Goal: Transaction & Acquisition: Purchase product/service

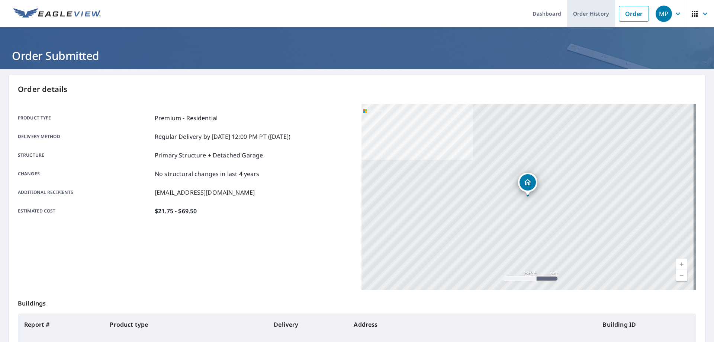
click at [588, 11] on link "Order History" at bounding box center [591, 13] width 48 height 27
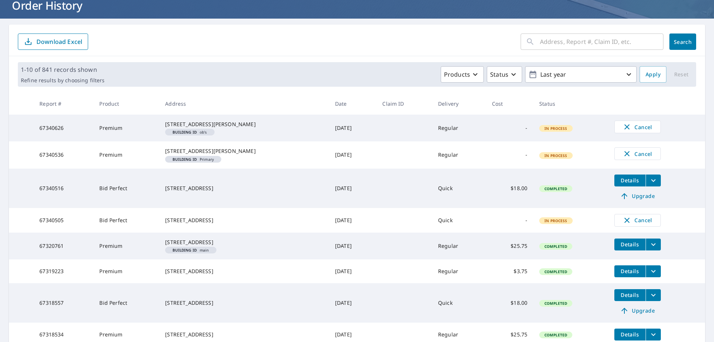
scroll to position [37, 0]
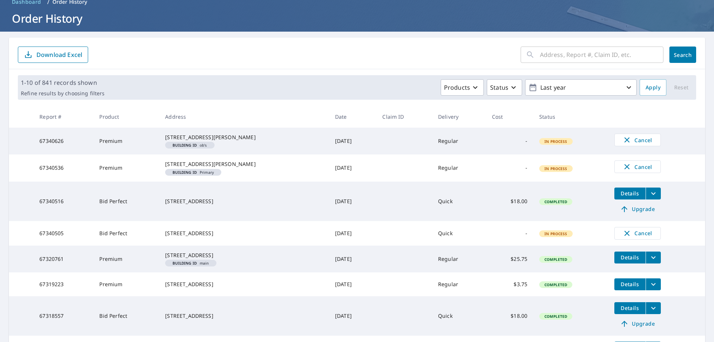
click at [554, 53] on input "text" at bounding box center [601, 54] width 123 height 21
paste input "60054041"
type input "60054041"
click at [676, 54] on span "Search" at bounding box center [683, 54] width 15 height 7
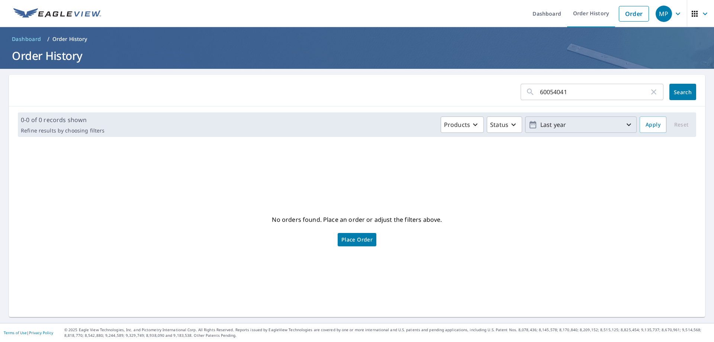
click at [553, 125] on p "Last year" at bounding box center [581, 124] width 87 height 13
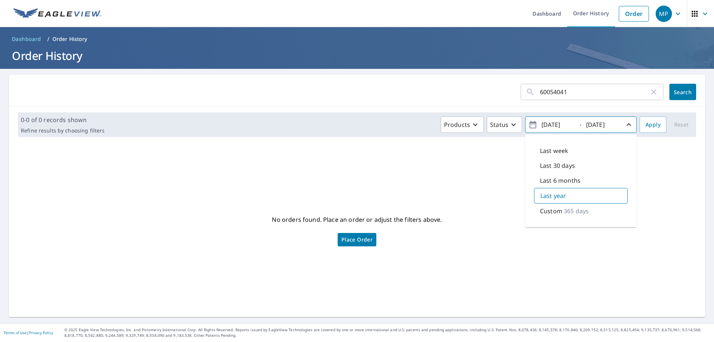
click at [540, 212] on p "Custom" at bounding box center [551, 210] width 22 height 9
click at [548, 124] on input "[DATE]" at bounding box center [557, 125] width 36 height 12
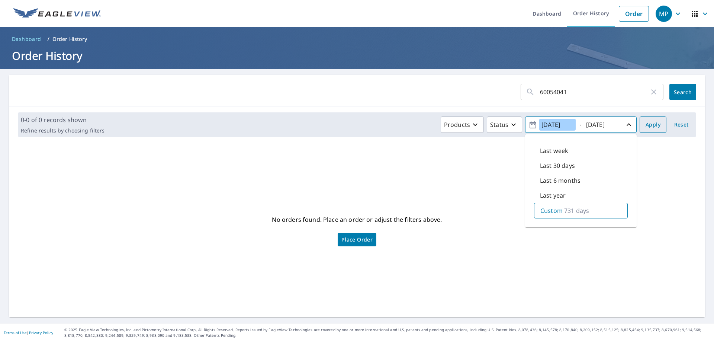
type input "[DATE]"
click at [649, 125] on span "Apply" at bounding box center [653, 124] width 15 height 9
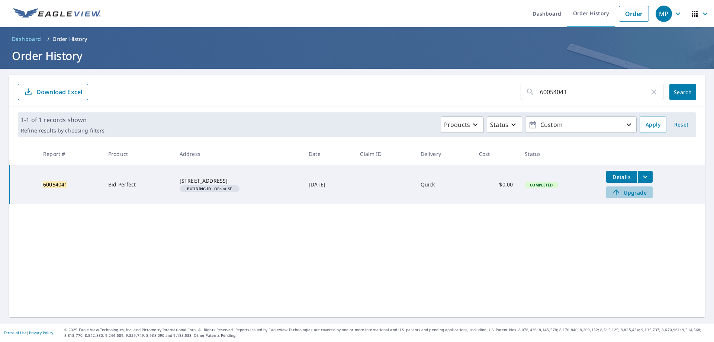
click at [631, 194] on span "Upgrade" at bounding box center [630, 192] width 38 height 9
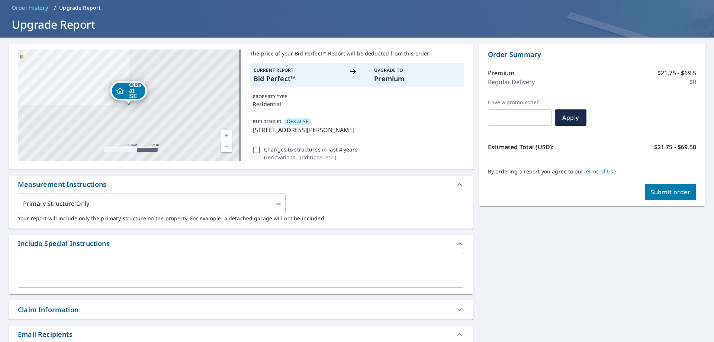
scroll to position [74, 0]
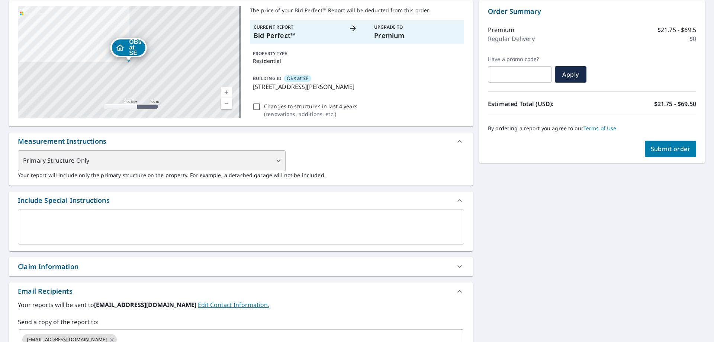
click at [178, 168] on div "Primary Structure Only" at bounding box center [152, 160] width 268 height 21
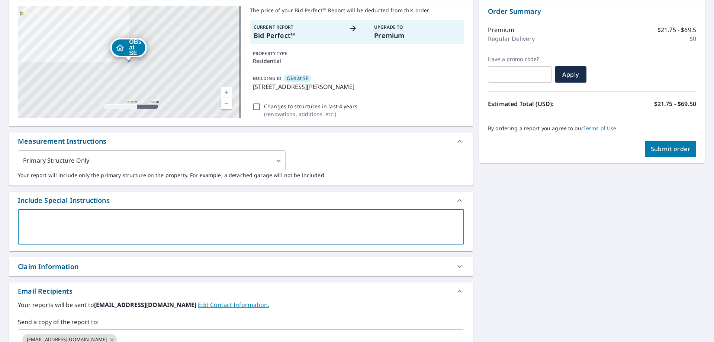
click at [33, 221] on textarea at bounding box center [241, 226] width 436 height 21
type textarea "P"
type textarea "x"
checkbox input "true"
type textarea "Pl"
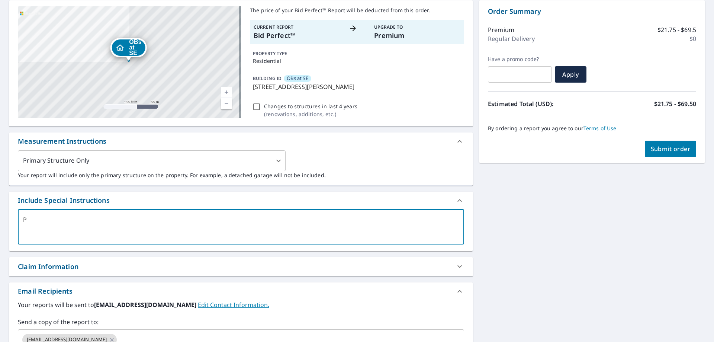
type textarea "x"
checkbox input "true"
type textarea "Ple"
type textarea "x"
checkbox input "true"
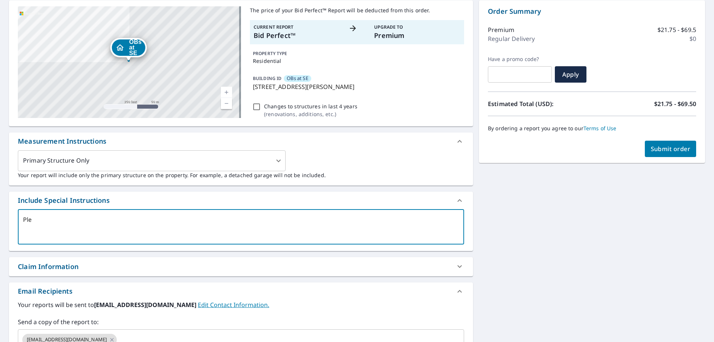
type textarea "Plea"
type textarea "x"
checkbox input "true"
type textarea "Pleas"
type textarea "x"
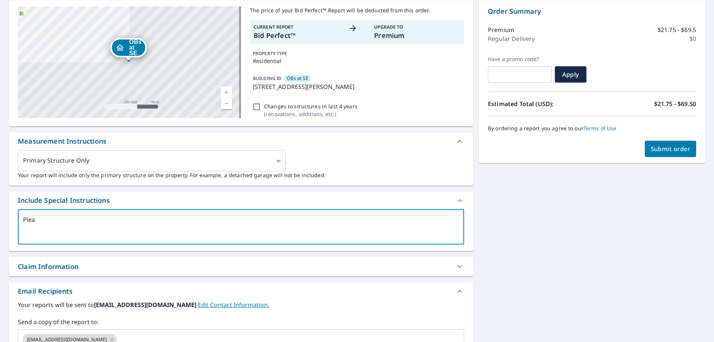
checkbox input "true"
type textarea "Please"
type textarea "x"
checkbox input "true"
type textarea "Please"
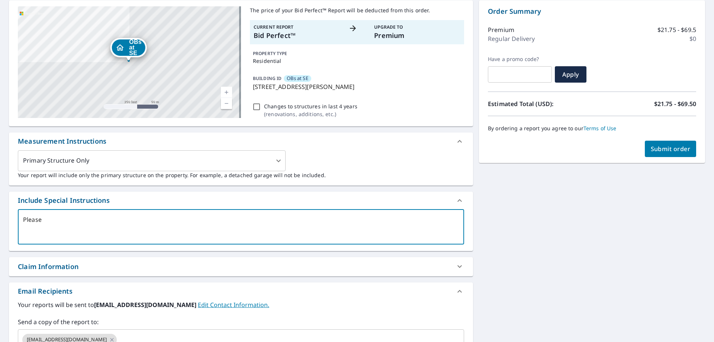
type textarea "x"
checkbox input "true"
type textarea "Please i"
type textarea "x"
checkbox input "true"
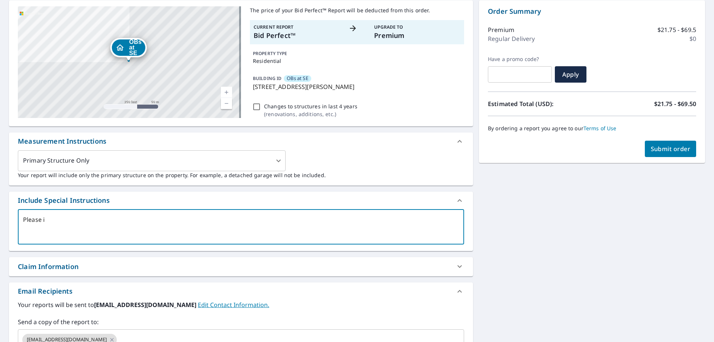
type textarea "Please in"
type textarea "x"
checkbox input "true"
type textarea "Please inc"
type textarea "x"
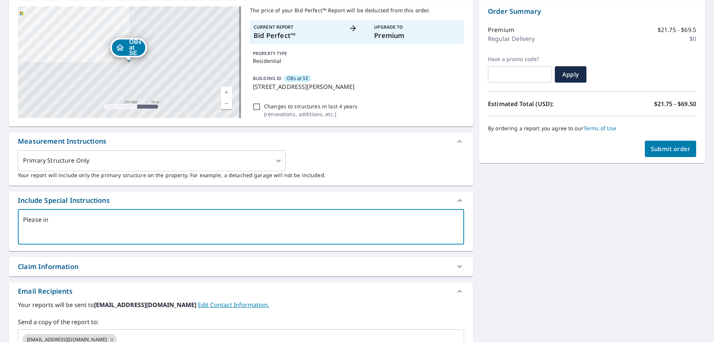
checkbox input "true"
type textarea "Please incl"
type textarea "x"
checkbox input "true"
type textarea "Please inclu"
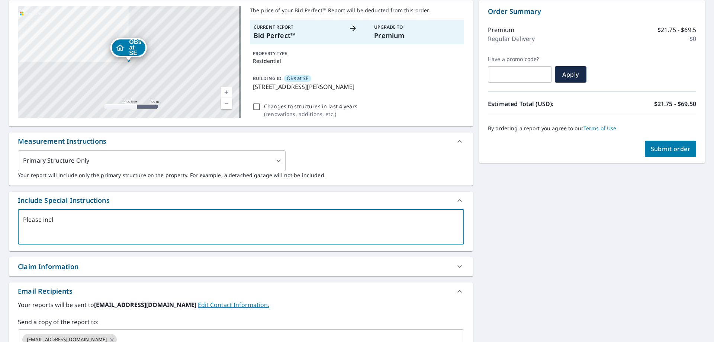
type textarea "x"
checkbox input "true"
type textarea "Please includ"
type textarea "x"
checkbox input "true"
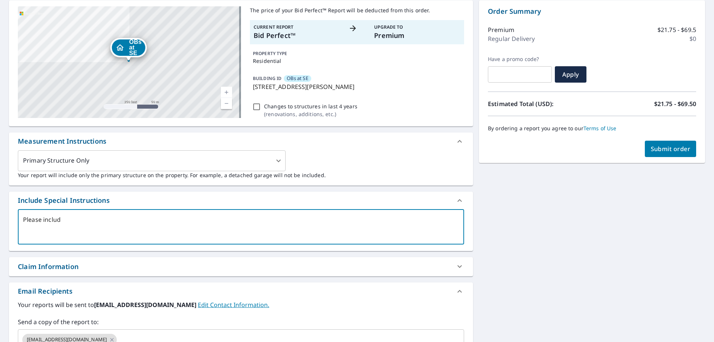
type textarea "Please include"
type textarea "x"
checkbox input "true"
type textarea "Please include"
type textarea "x"
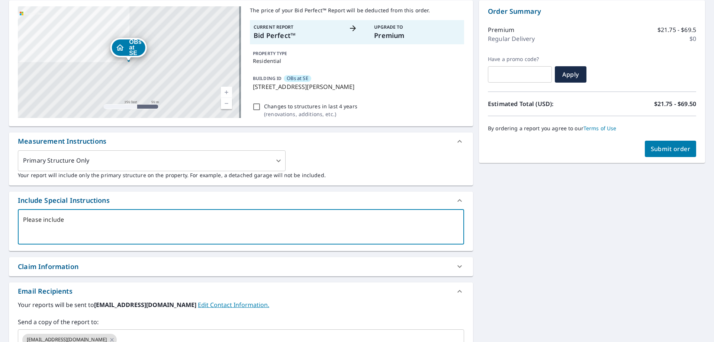
checkbox input "true"
type textarea "Please include b"
type textarea "x"
checkbox input "true"
type textarea "Please include bo"
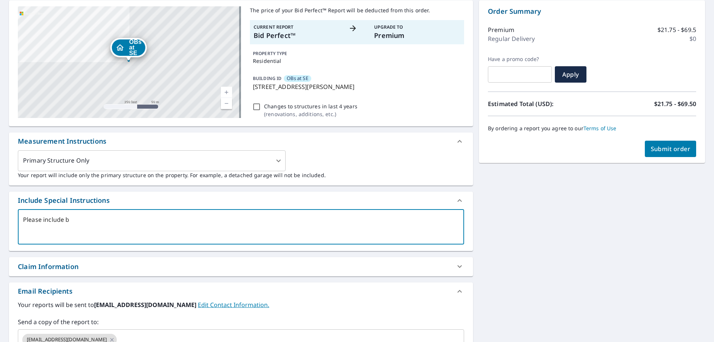
type textarea "x"
checkbox input "true"
type textarea "Please include bot"
type textarea "x"
checkbox input "true"
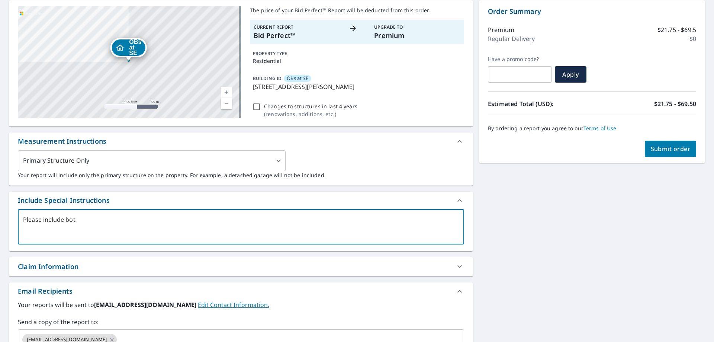
type textarea "Please include both"
type textarea "x"
checkbox input "true"
type textarea "Please include both"
type textarea "x"
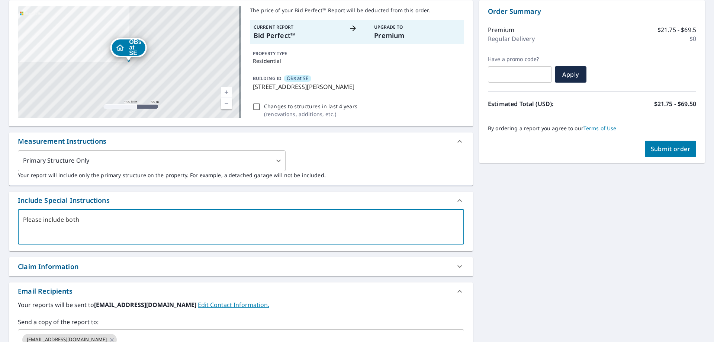
checkbox input "true"
type textarea "Please include both b"
type textarea "x"
checkbox input "true"
type textarea "Please include both bu"
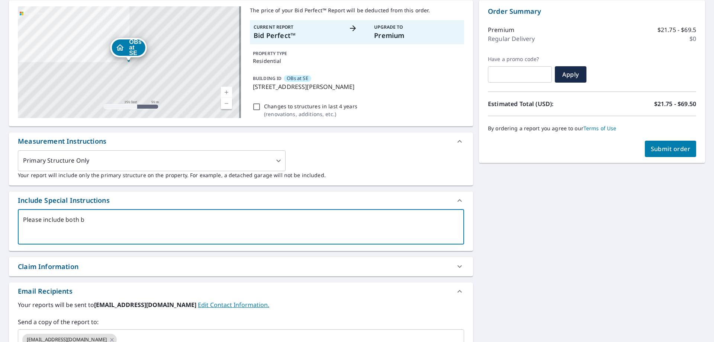
type textarea "x"
checkbox input "true"
type textarea "Please include both [PERSON_NAME]"
type textarea "x"
checkbox input "true"
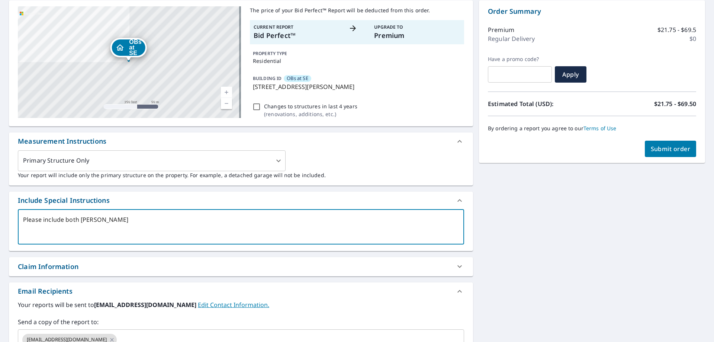
type textarea "Please include both buil"
type textarea "x"
checkbox input "true"
type textarea "Please include both build"
type textarea "x"
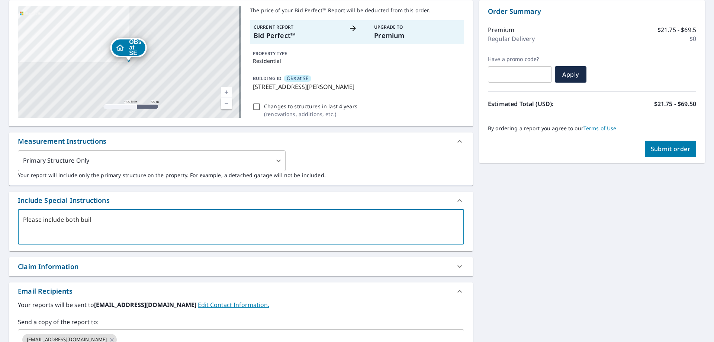
checkbox input "true"
type textarea "Please include both buildi"
type textarea "x"
checkbox input "true"
type textarea "Please include both buildin"
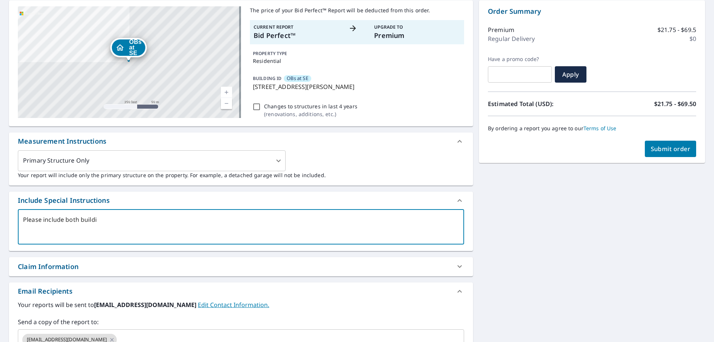
type textarea "x"
checkbox input "true"
type textarea "Please include both building"
type textarea "x"
checkbox input "true"
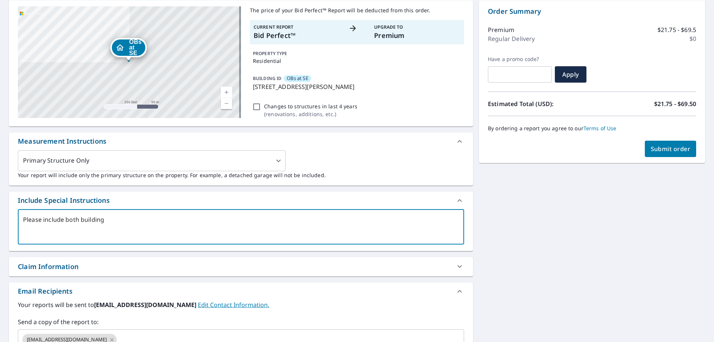
type textarea "Please include both buildings"
type textarea "x"
checkbox input "true"
type textarea "Please include both buildings"
type textarea "x"
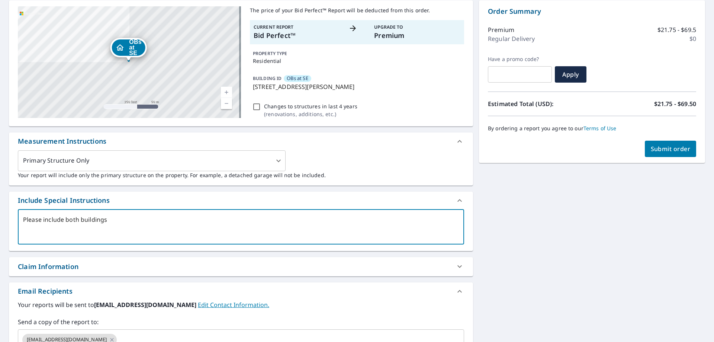
checkbox input "true"
type textarea "Please include both buildings i"
type textarea "x"
checkbox input "true"
type textarea "Please include both buildings in"
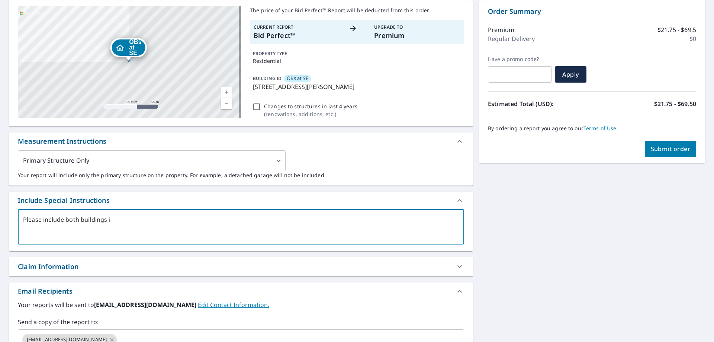
type textarea "x"
checkbox input "true"
type textarea "Please include both buildings in"
type textarea "x"
checkbox input "true"
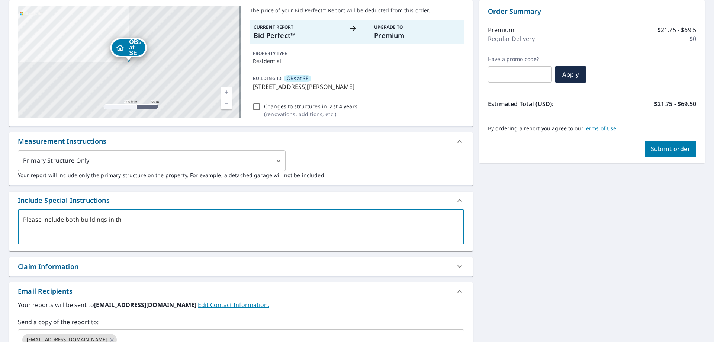
type textarea "Please include both buildings in the"
type textarea "x"
checkbox input "true"
type textarea "Please include both buildings in the"
type textarea "x"
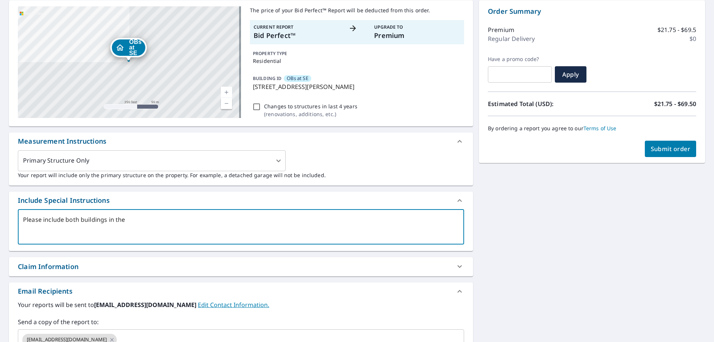
checkbox input "true"
type textarea "Please include both buildings in the u"
type textarea "x"
checkbox input "true"
type textarea "Please include both buildings in the up"
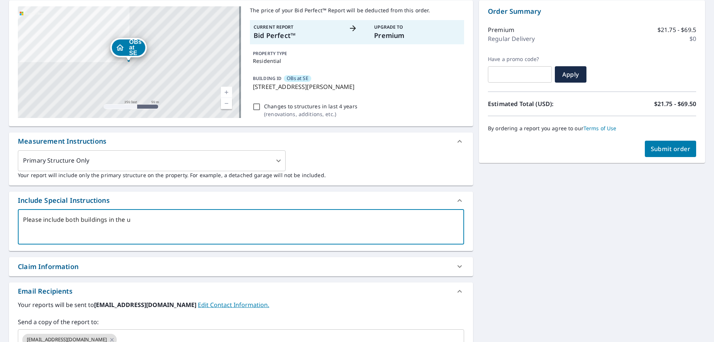
type textarea "x"
checkbox input "true"
type textarea "Please include both buildings in the upg"
type textarea "x"
checkbox input "true"
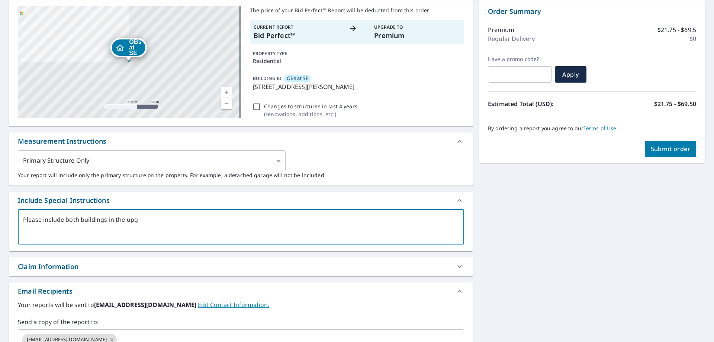
type textarea "Please include both buildings in the upgr"
type textarea "x"
checkbox input "true"
type textarea "Please include both buildings in the upgra"
type textarea "x"
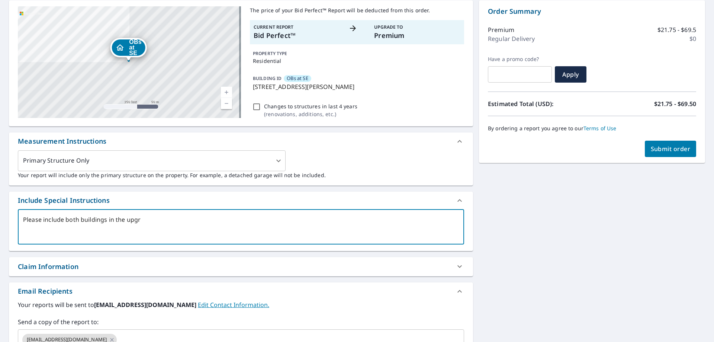
checkbox input "true"
type textarea "Please include both buildings in the upgrad"
type textarea "x"
checkbox input "true"
type textarea "Please include both buildings in the upgrade"
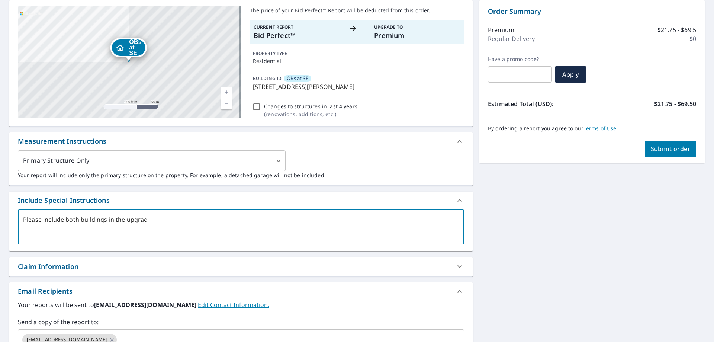
type textarea "x"
checkbox input "true"
type textarea "Please include both buildings in the upgrade"
type textarea "x"
checkbox input "true"
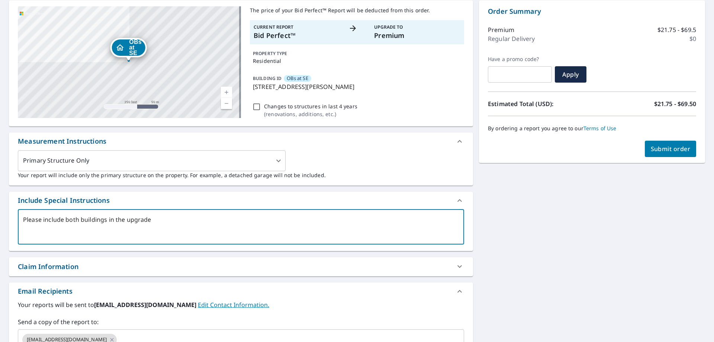
type textarea "Please include both buildings in the upgrade -"
type textarea "x"
checkbox input "true"
type textarea "Please include both buildings in the upgrade -"
type textarea "x"
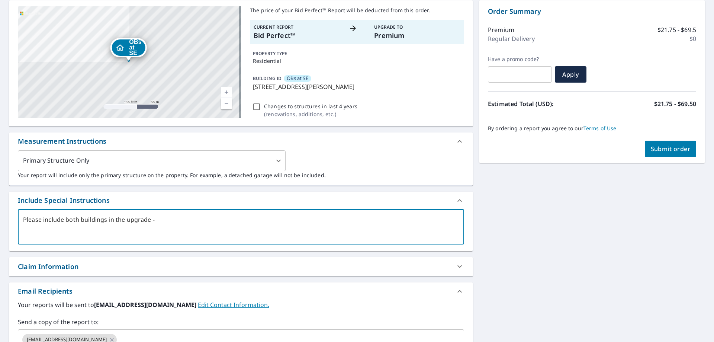
checkbox input "true"
type textarea "Please include both buildings in the upgrade - t"
type textarea "x"
checkbox input "true"
type textarea "Please include both buildings in the upgrade - th"
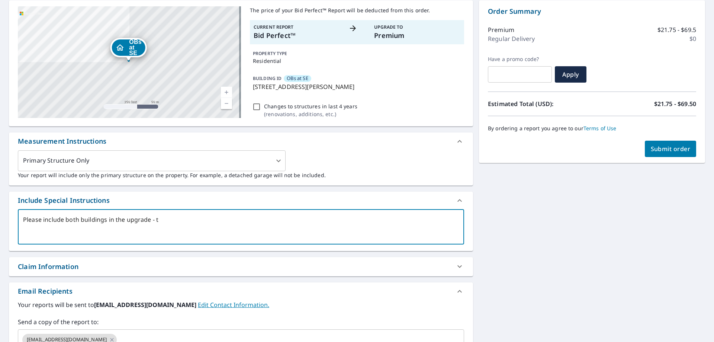
type textarea "x"
checkbox input "true"
type textarea "Please include both buildings in the upgrade - tha"
type textarea "x"
checkbox input "true"
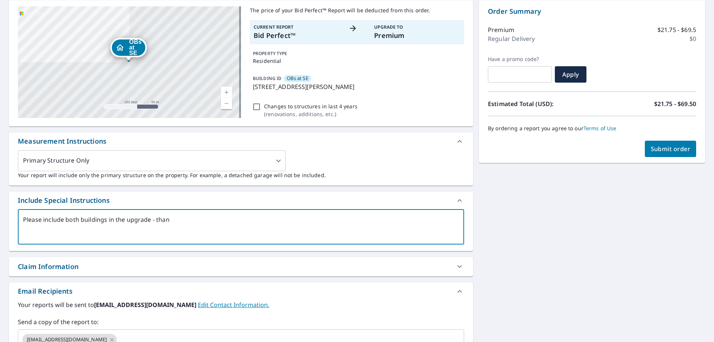
type textarea "Please include both buildings in the upgrade - thank"
type textarea "x"
checkbox input "true"
type textarea "Please include both buildings in the upgrade - thanks"
type textarea "x"
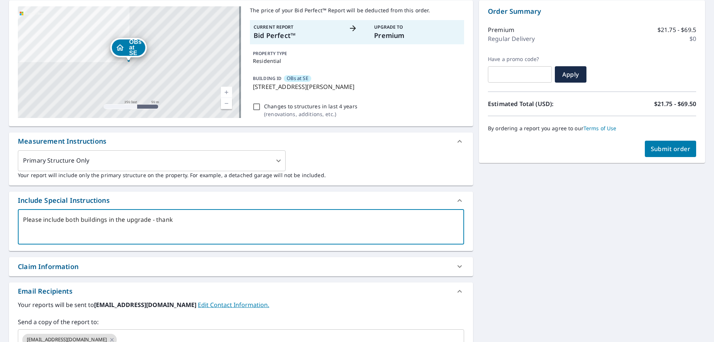
checkbox input "true"
type textarea "Please include both buildings in the upgrade - thanks."
type textarea "x"
checkbox input "true"
type textarea "Please include both buildings in the upgrade - thanks."
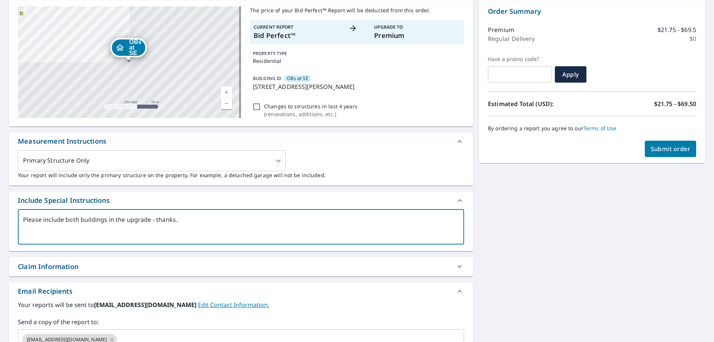
type textarea "x"
checkbox input "true"
type textarea "Please include both buildings in the upgrade - thanks."
click at [673, 148] on span "Submit order" at bounding box center [671, 149] width 40 height 8
type textarea "x"
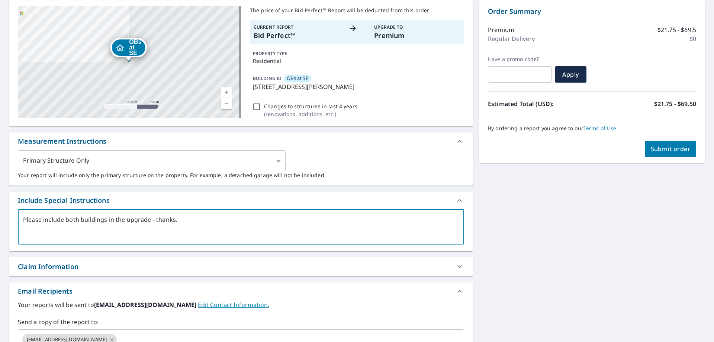
checkbox input "true"
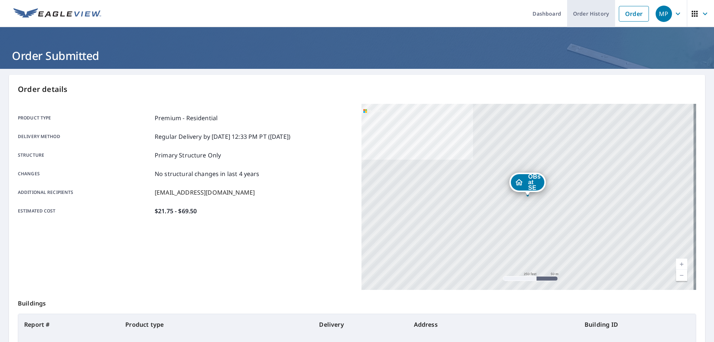
click at [591, 12] on link "Order History" at bounding box center [591, 13] width 48 height 27
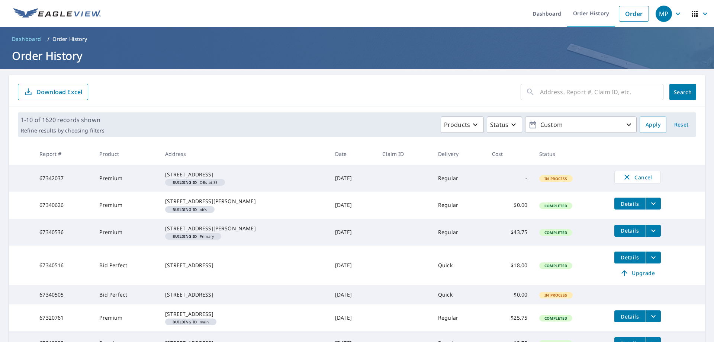
click at [552, 90] on input "text" at bounding box center [601, 91] width 123 height 21
paste input "67013204."
type input "67013204"
click at [681, 90] on span "Search" at bounding box center [683, 92] width 15 height 7
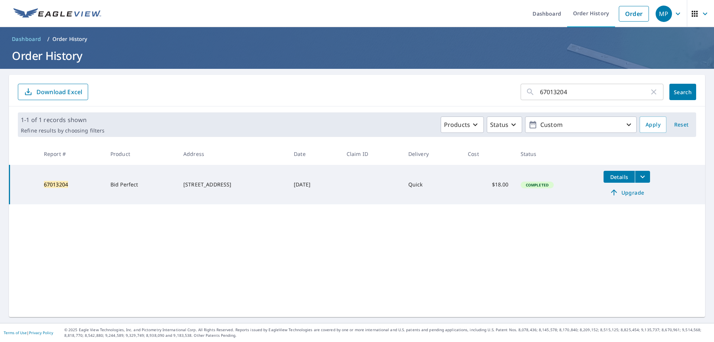
click at [632, 194] on span "Upgrade" at bounding box center [627, 192] width 38 height 9
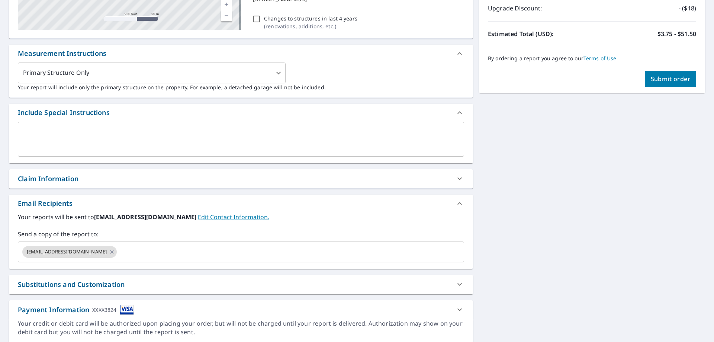
scroll to position [186, 0]
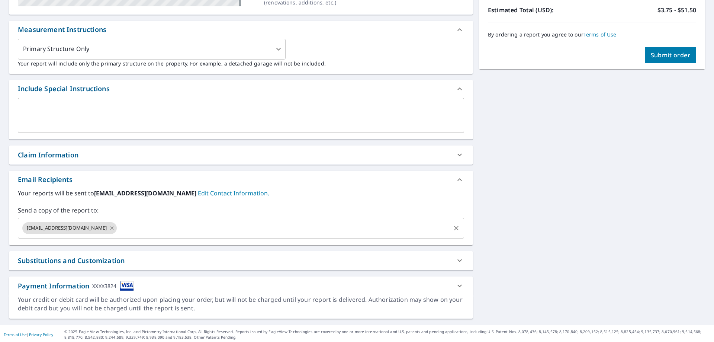
click at [115, 227] on icon at bounding box center [112, 228] width 6 height 8
checkbox input "true"
click at [89, 231] on input "text" at bounding box center [235, 228] width 429 height 14
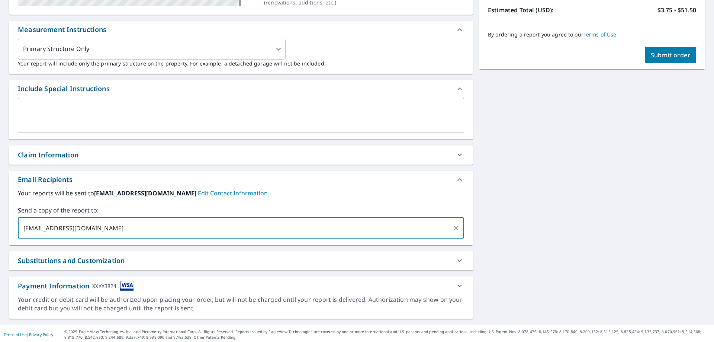
type input "[EMAIL_ADDRESS][DOMAIN_NAME]"
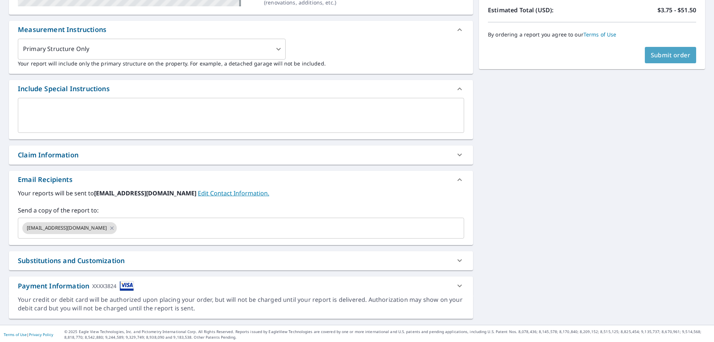
click at [656, 50] on button "Submit order" at bounding box center [671, 55] width 52 height 16
checkbox input "true"
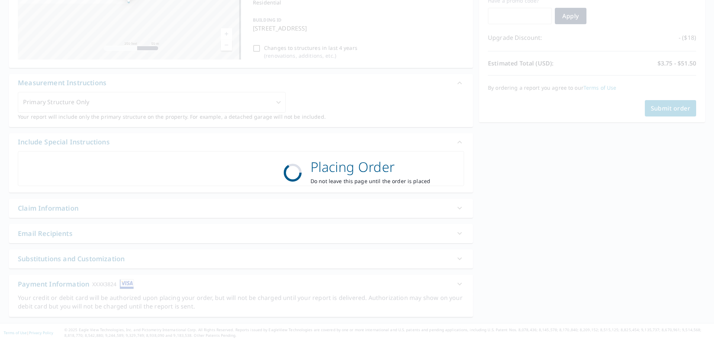
scroll to position [133, 0]
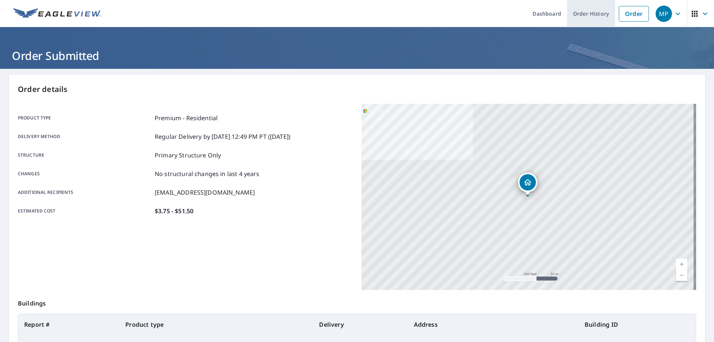
click at [590, 13] on link "Order History" at bounding box center [591, 13] width 48 height 27
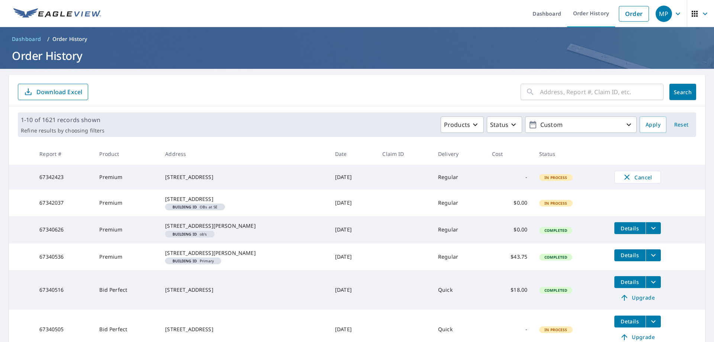
click at [553, 91] on input "text" at bounding box center [601, 91] width 123 height 21
paste input "67318089"
type input "67318089"
click at [676, 91] on span "Search" at bounding box center [683, 92] width 15 height 7
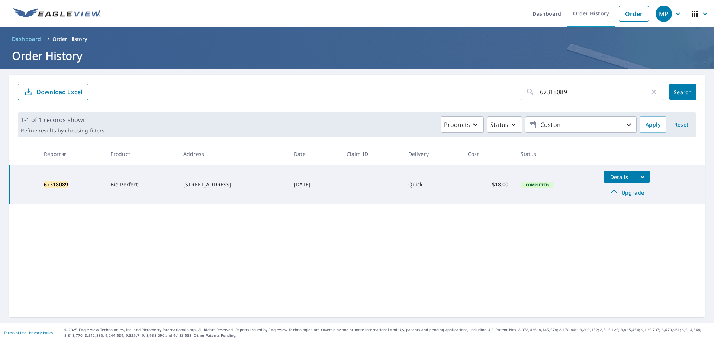
click at [631, 193] on span "Upgrade" at bounding box center [627, 192] width 38 height 9
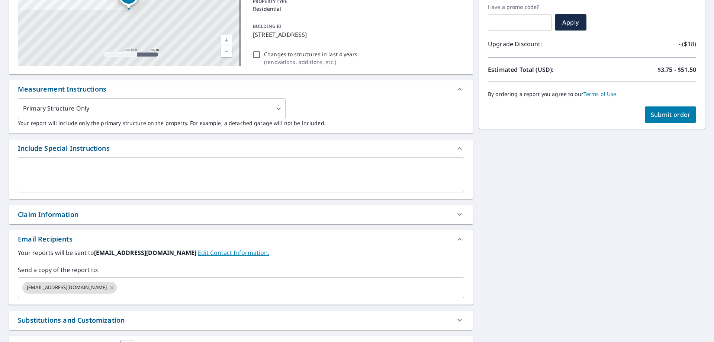
scroll to position [149, 0]
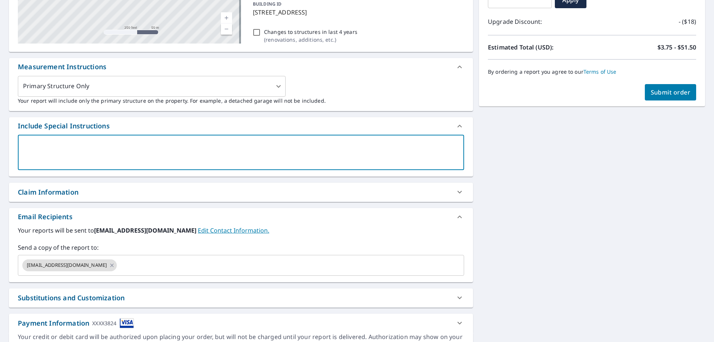
click at [81, 153] on textarea at bounding box center [241, 152] width 436 height 21
type textarea "O"
type textarea "x"
checkbox input "true"
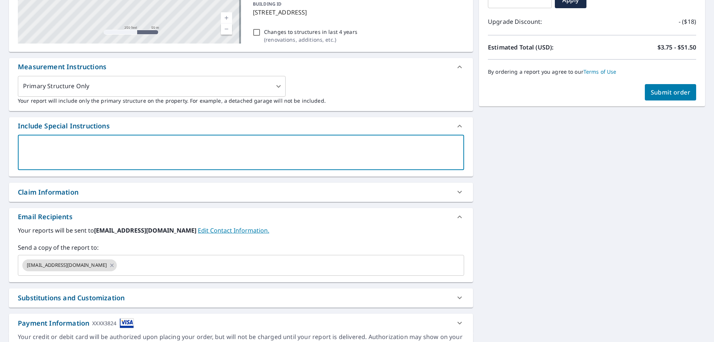
type textarea "P"
type textarea "x"
checkbox input "true"
type textarea "Pl"
type textarea "x"
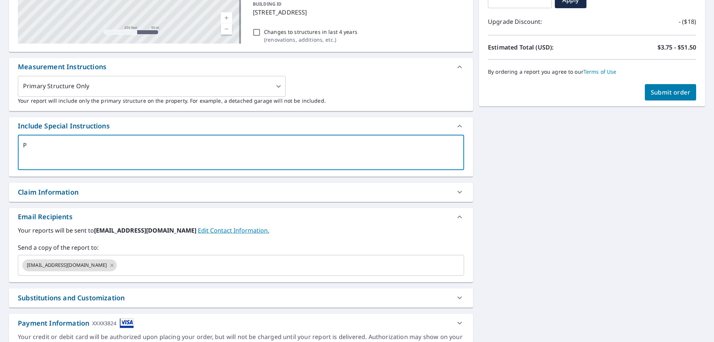
checkbox input "true"
type textarea "Ple"
type textarea "x"
checkbox input "true"
type textarea "Plea"
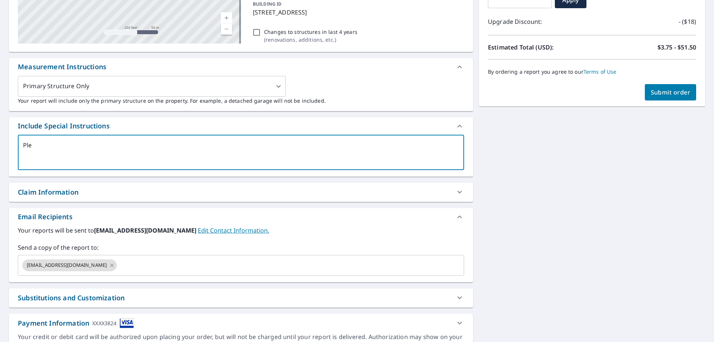
type textarea "x"
checkbox input "true"
type textarea "Pleas"
type textarea "x"
checkbox input "true"
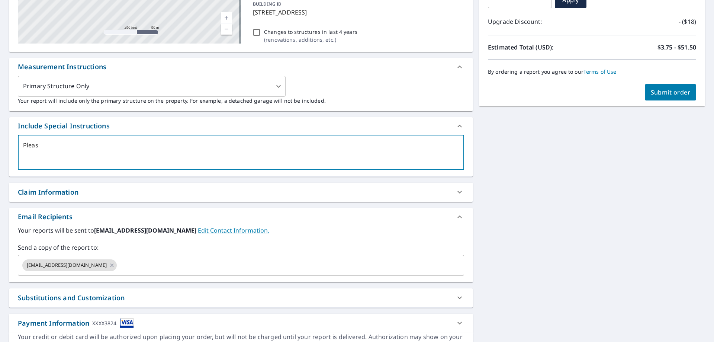
type textarea "Please"
type textarea "x"
checkbox input "true"
type textarea "Please"
type textarea "x"
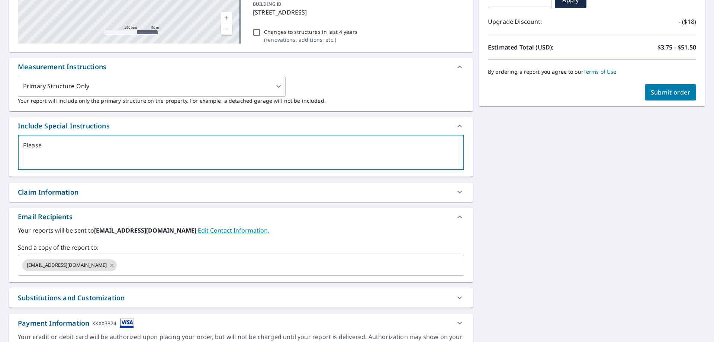
checkbox input "true"
type textarea "Please m"
type textarea "x"
checkbox input "true"
type textarea "Please ma"
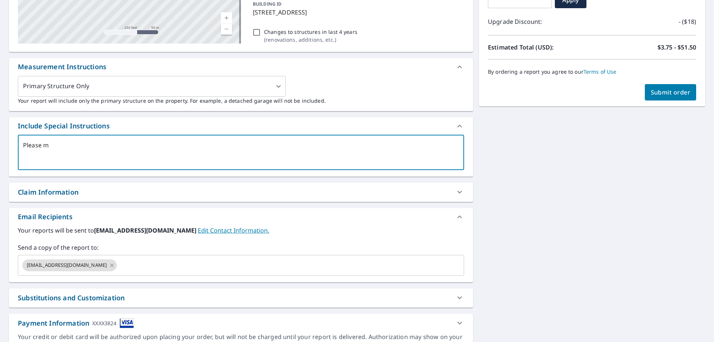
type textarea "x"
checkbox input "true"
type textarea "Please mak"
click at [115, 266] on icon at bounding box center [112, 265] width 6 height 8
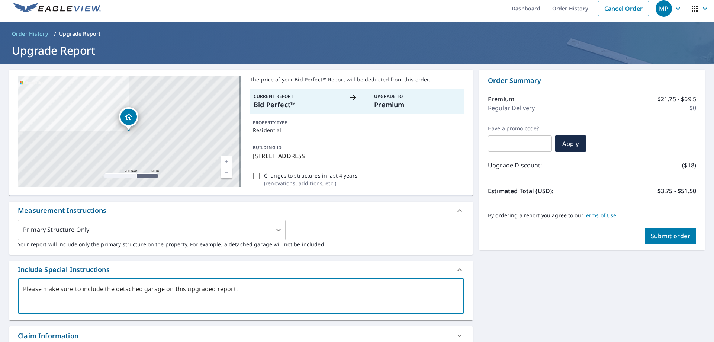
scroll to position [0, 0]
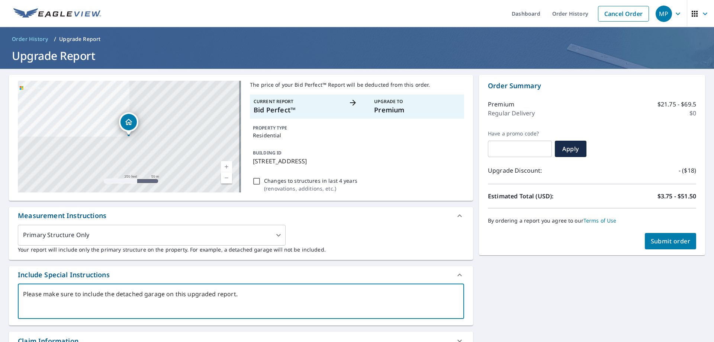
click at [657, 241] on span "Submit order" at bounding box center [671, 241] width 40 height 8
